Goal: Information Seeking & Learning: Learn about a topic

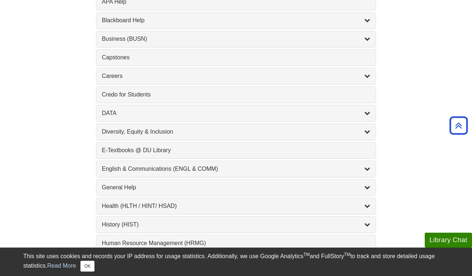
scroll to position [312, 0]
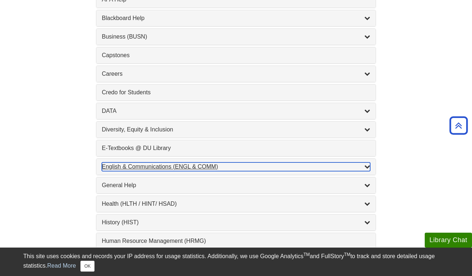
click at [367, 169] on icon "List of Subjects" at bounding box center [368, 166] width 6 height 6
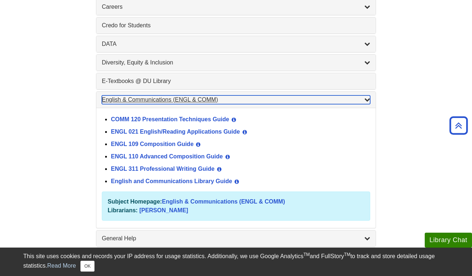
scroll to position [378, 0]
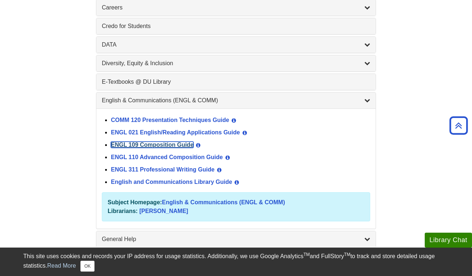
click at [167, 146] on link "ENGL 109 Composition Guide" at bounding box center [152, 145] width 83 height 6
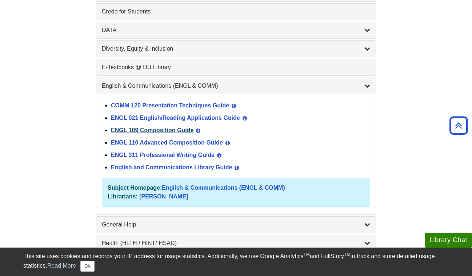
scroll to position [436, 0]
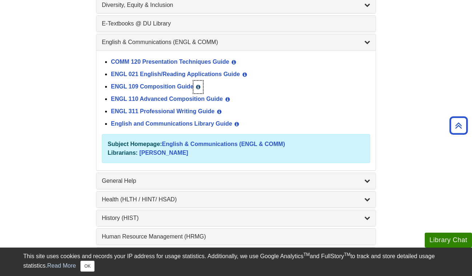
click at [201, 83] on button "View Guide Info" at bounding box center [198, 87] width 9 height 12
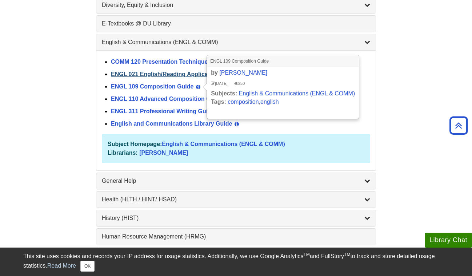
click at [192, 73] on link "ENGL 021 English/Reading Applications Guide" at bounding box center [175, 74] width 129 height 6
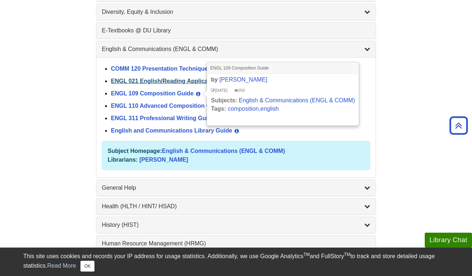
scroll to position [425, 0]
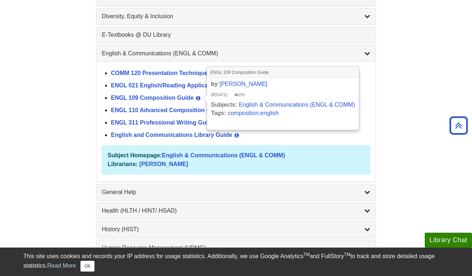
click at [429, 172] on div "Find a Library Guide Find a Library Guide Guide Search Terms Courses & Subjects…" at bounding box center [236, 177] width 437 height 1014
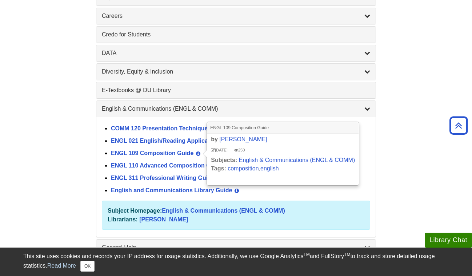
scroll to position [367, 0]
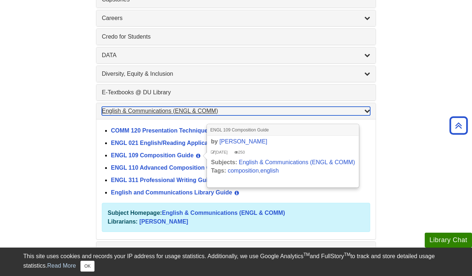
click at [366, 112] on icon "List of Subjects" at bounding box center [368, 111] width 6 height 6
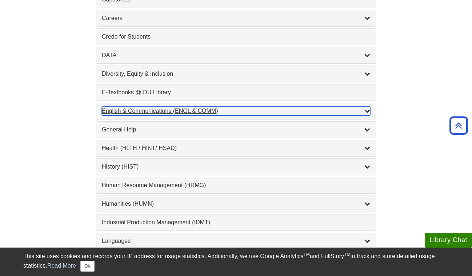
click at [367, 111] on icon "List of Subjects" at bounding box center [368, 111] width 6 height 6
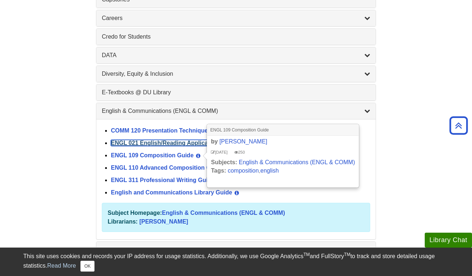
click at [123, 141] on link "ENGL 021 English/Reading Applications Guide" at bounding box center [175, 143] width 129 height 6
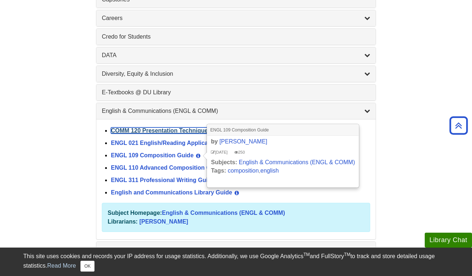
click at [130, 128] on link "COMM 120 Presentation Techniques Guide" at bounding box center [170, 130] width 118 height 6
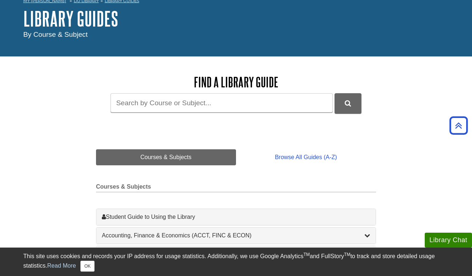
scroll to position [0, 0]
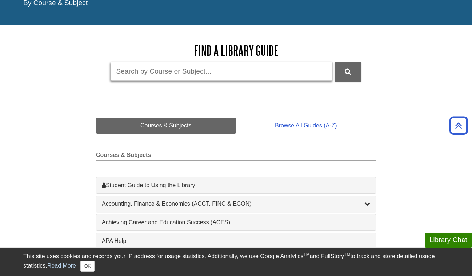
scroll to position [65, 0]
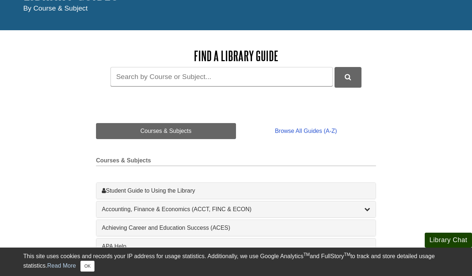
click at [443, 238] on button "Library Chat" at bounding box center [448, 239] width 47 height 15
click at [444, 232] on button "Library Chat" at bounding box center [448, 239] width 47 height 15
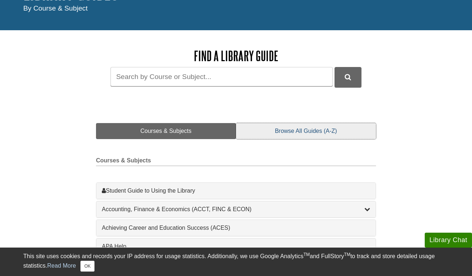
click at [338, 138] on link "Browse All Guides (A-Z)" at bounding box center [306, 131] width 140 height 16
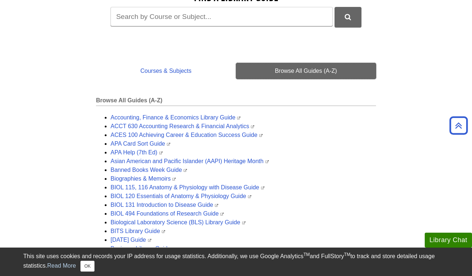
scroll to position [126, 0]
click at [92, 260] on div "This site uses cookies and records your IP address for usage statistics. Additi…" at bounding box center [236, 262] width 426 height 20
click at [89, 267] on button "OK" at bounding box center [87, 265] width 14 height 11
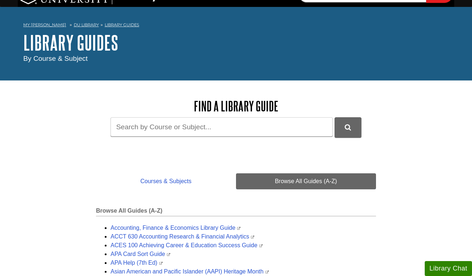
scroll to position [15, 0]
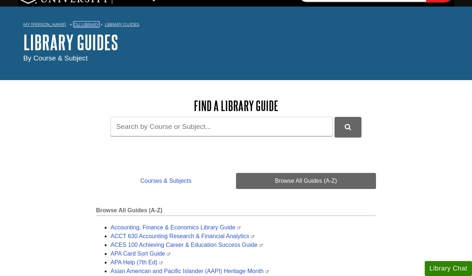
click at [74, 24] on link "DU Library" at bounding box center [86, 24] width 25 height 5
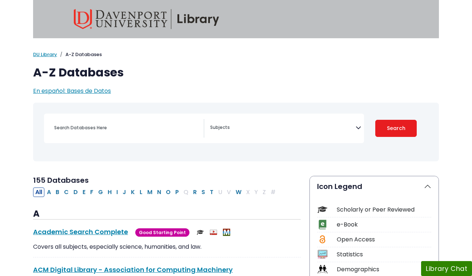
click at [312, 120] on span "Search filters" at bounding box center [283, 128] width 146 height 19
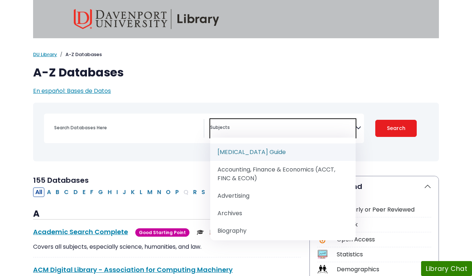
click at [307, 124] on span "Search filters" at bounding box center [283, 126] width 146 height 8
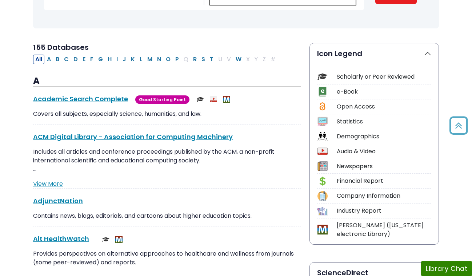
scroll to position [142, 0]
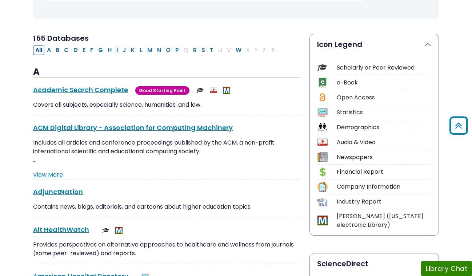
click at [115, 51] on button "I" at bounding box center [117, 49] width 6 height 9
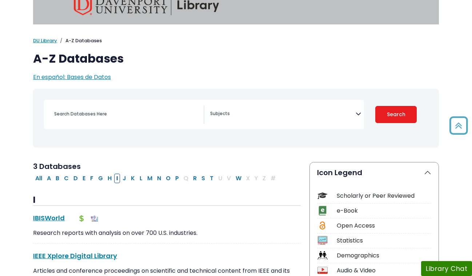
scroll to position [13, 0]
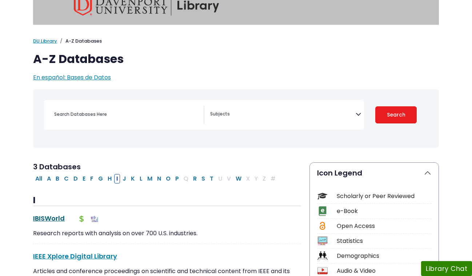
click at [55, 215] on link "IBISWorld This link opens in a new window" at bounding box center [49, 218] width 32 height 9
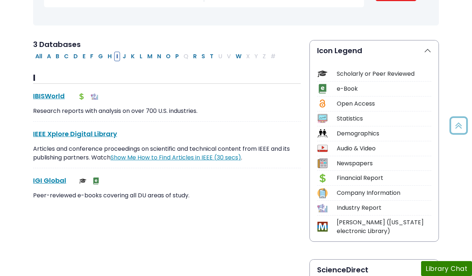
scroll to position [136, 0]
click at [44, 178] on link "IGI Global This link opens in a new window" at bounding box center [49, 179] width 33 height 9
click at [49, 136] on link "IEEE Xplore Digital Library This link opens in a new window" at bounding box center [75, 133] width 84 height 9
click at [52, 58] on button "A" at bounding box center [49, 55] width 8 height 9
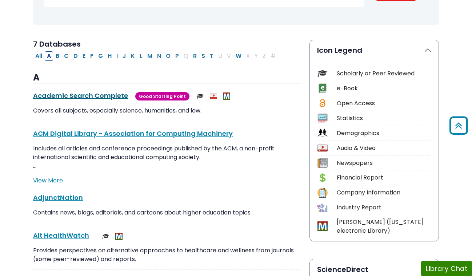
click at [101, 95] on link "Academic Search Complete This link opens in a new window" at bounding box center [80, 95] width 95 height 9
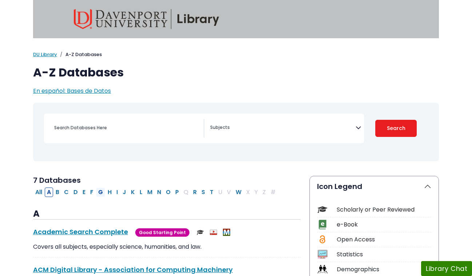
click at [100, 191] on button "G" at bounding box center [100, 191] width 9 height 9
select select "Database Subject Filter"
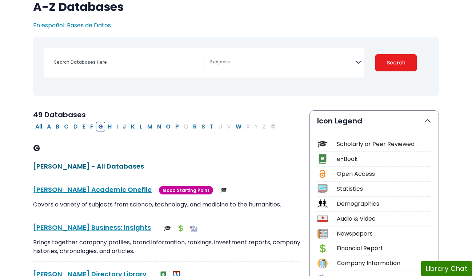
scroll to position [66, 0]
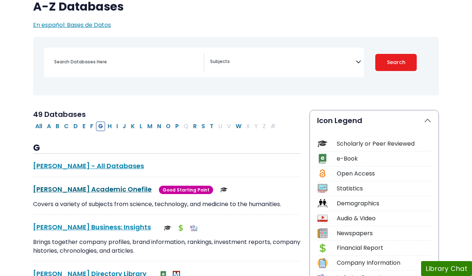
click at [75, 187] on link "Gale Academic Onefile This link opens in a new window" at bounding box center [92, 188] width 119 height 9
